Goal: Navigation & Orientation: Find specific page/section

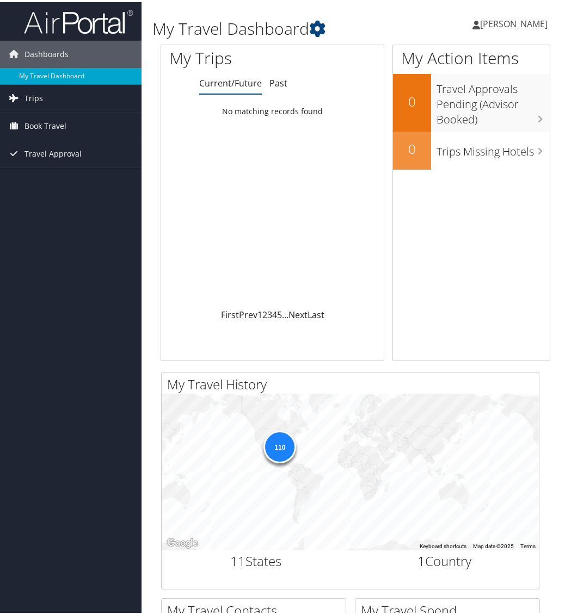
click at [36, 94] on span "Trips" at bounding box center [33, 96] width 19 height 27
click at [53, 169] on span "Book Travel" at bounding box center [45, 172] width 42 height 27
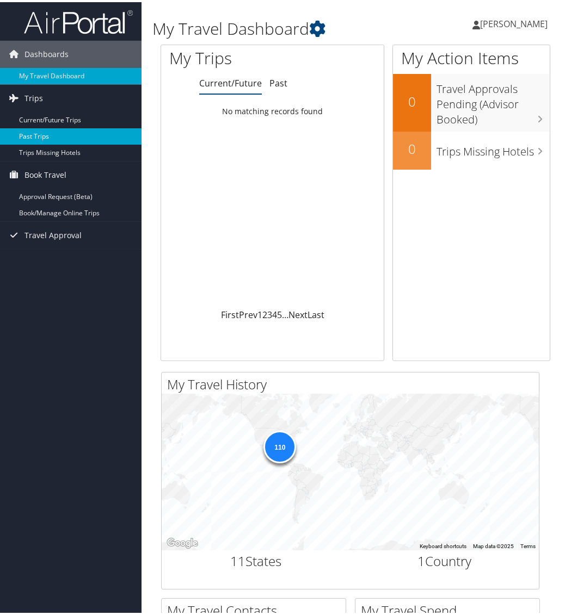
click at [44, 128] on link "Past Trips" at bounding box center [70, 134] width 141 height 16
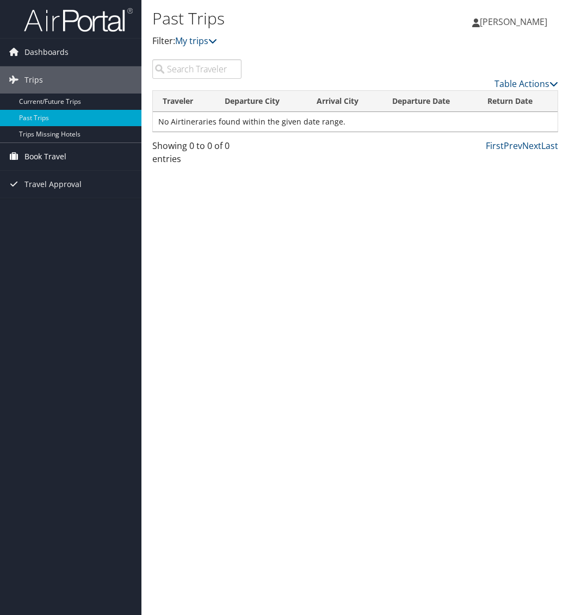
click at [52, 157] on span "Book Travel" at bounding box center [45, 156] width 42 height 27
click at [42, 197] on link "Book/Manage Online Trips" at bounding box center [70, 195] width 141 height 16
